Goal: Task Accomplishment & Management: Complete application form

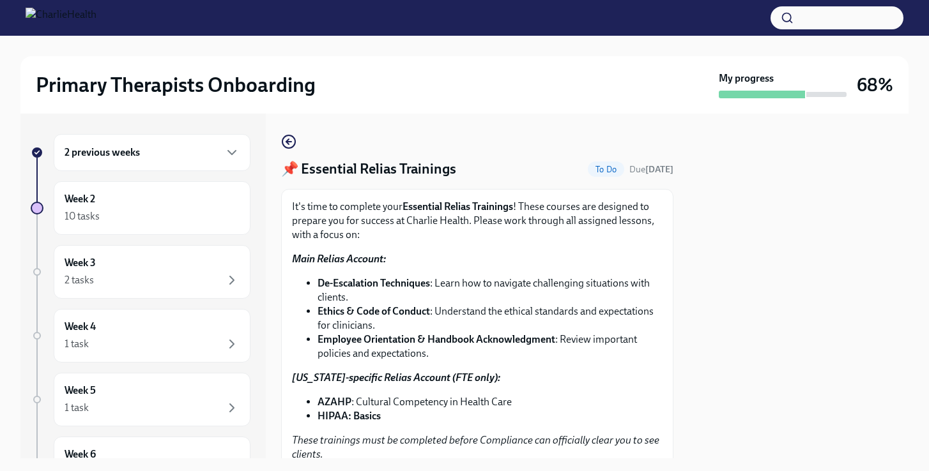
scroll to position [322, 0]
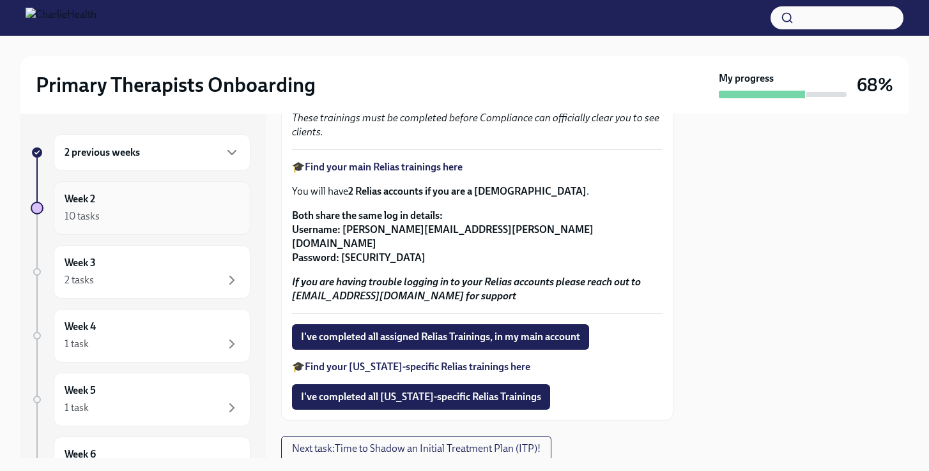
click at [155, 208] on div "Week 2 10 tasks" at bounding box center [151, 208] width 175 height 32
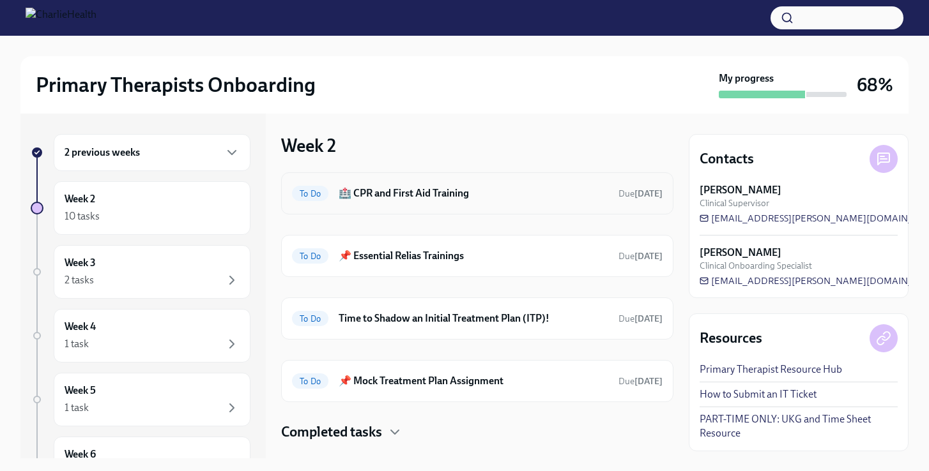
click at [427, 197] on h6 "🏥 CPR and First Aid Training" at bounding box center [472, 193] width 269 height 14
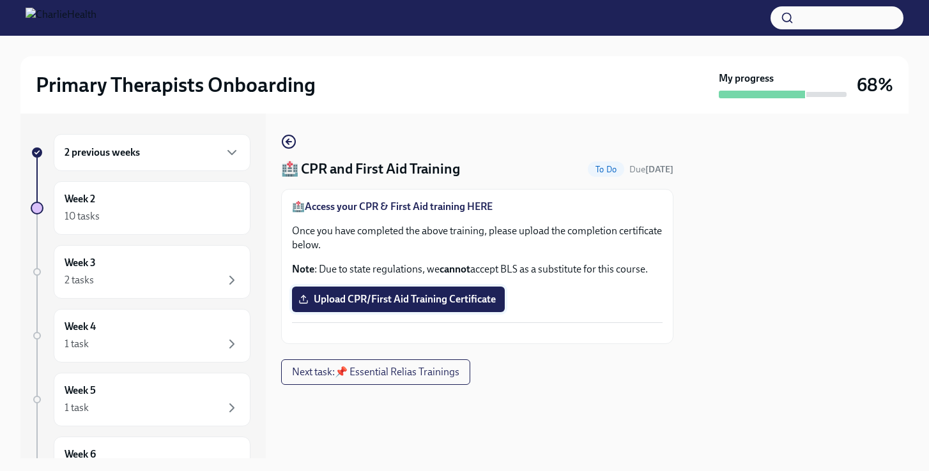
click at [398, 300] on span "Upload CPR/First Aid Training Certificate" at bounding box center [398, 299] width 195 height 13
click at [0, 0] on input "Upload CPR/First Aid Training Certificate" at bounding box center [0, 0] width 0 height 0
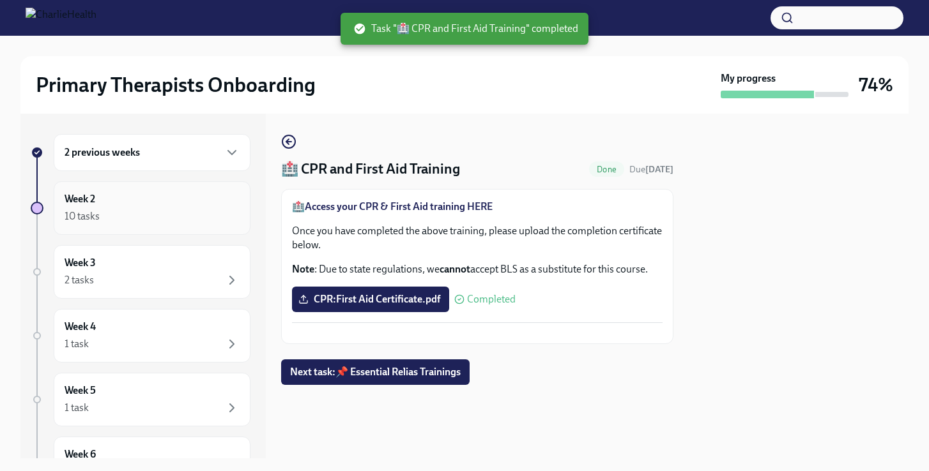
click at [167, 218] on div "10 tasks" at bounding box center [151, 216] width 175 height 15
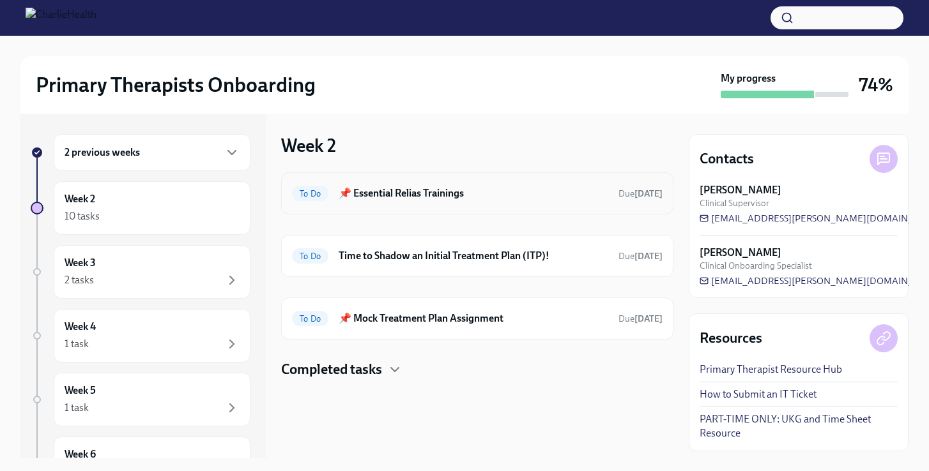
click at [436, 190] on h6 "📌 Essential Relias Trainings" at bounding box center [472, 193] width 269 height 14
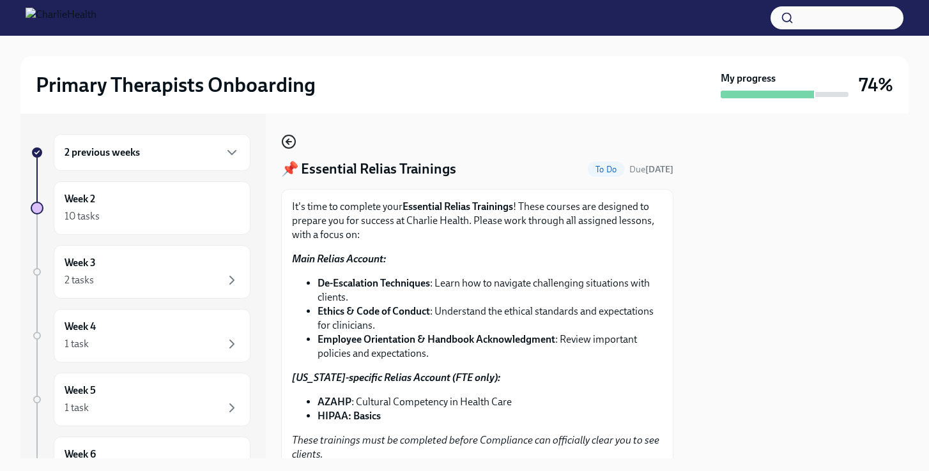
click at [285, 139] on icon "button" at bounding box center [288, 141] width 15 height 15
